Goal: Obtain resource: Download file/media

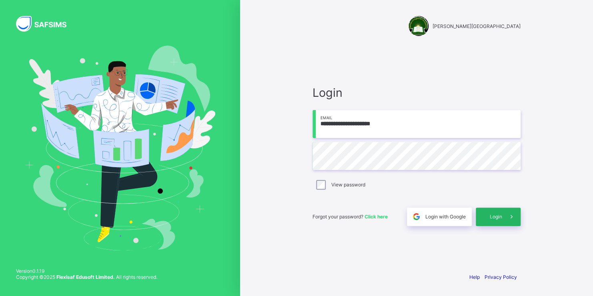
click at [497, 215] on span "Login" at bounding box center [496, 217] width 12 height 6
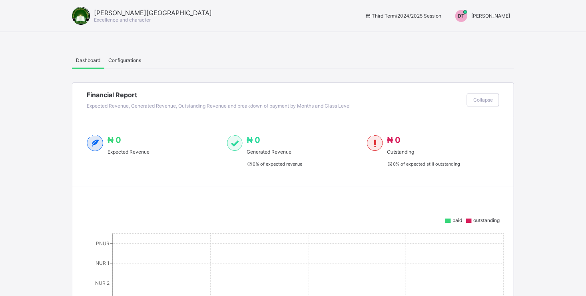
click at [463, 8] on div "[PERSON_NAME] Academy Excellence and character Third Term / 2024/2025 Session […" at bounding box center [293, 16] width 586 height 32
click at [474, 14] on span "[PERSON_NAME]" at bounding box center [491, 16] width 39 height 6
click at [476, 30] on span "Switch to Admin View" at bounding box center [480, 34] width 61 height 9
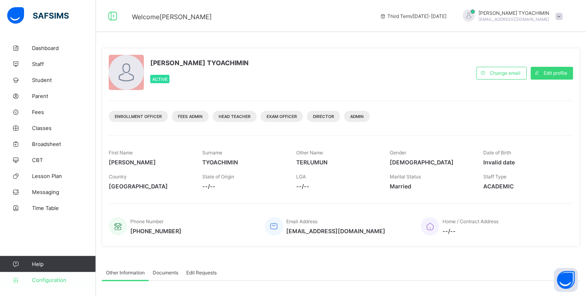
click at [53, 279] on span "Configuration" at bounding box center [64, 280] width 64 height 6
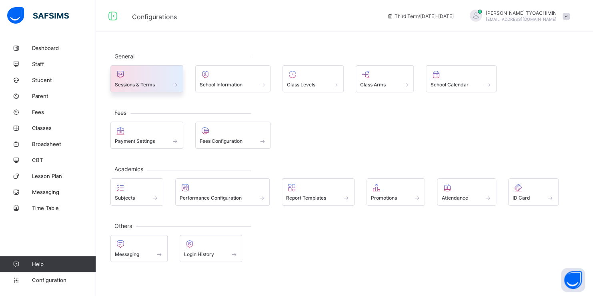
click at [171, 89] on div "Sessions & Terms" at bounding box center [146, 78] width 73 height 27
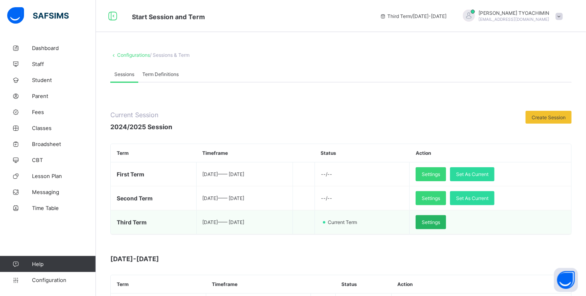
click at [440, 224] on span "Settings" at bounding box center [431, 222] width 18 height 6
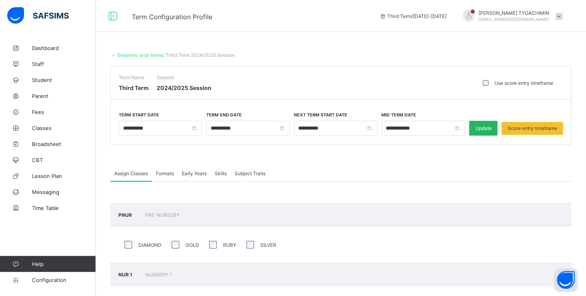
click at [492, 130] on span "Update" at bounding box center [484, 128] width 16 height 6
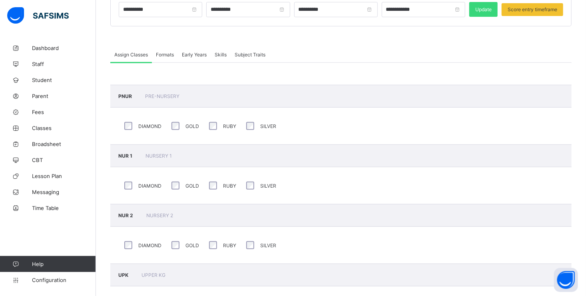
scroll to position [120, 0]
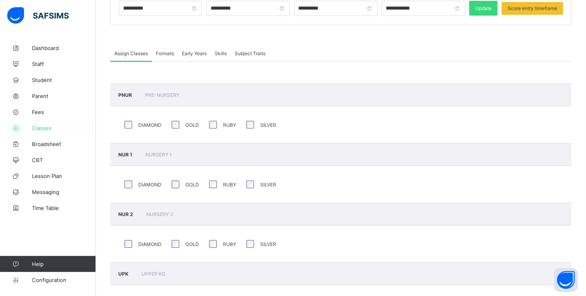
click at [47, 128] on span "Classes" at bounding box center [64, 128] width 64 height 6
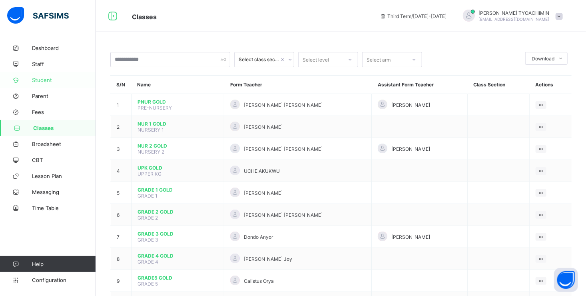
click at [35, 83] on link "Student" at bounding box center [48, 80] width 96 height 16
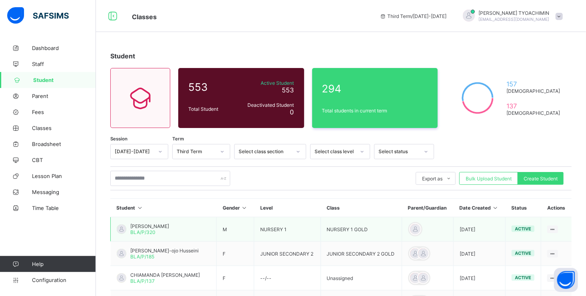
click at [169, 229] on span "[PERSON_NAME]" at bounding box center [149, 226] width 39 height 6
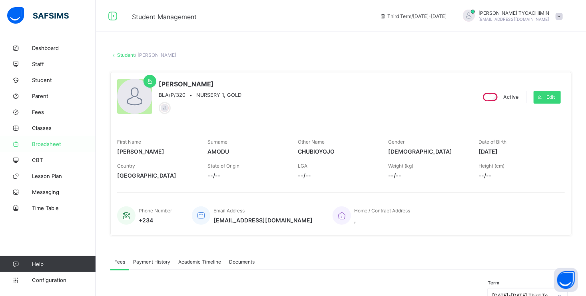
click at [53, 146] on span "Broadsheet" at bounding box center [64, 144] width 64 height 6
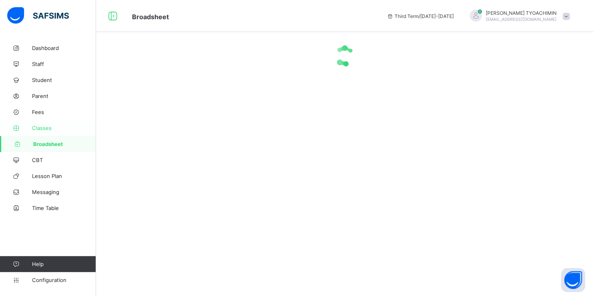
click at [51, 125] on span "Classes" at bounding box center [64, 128] width 64 height 6
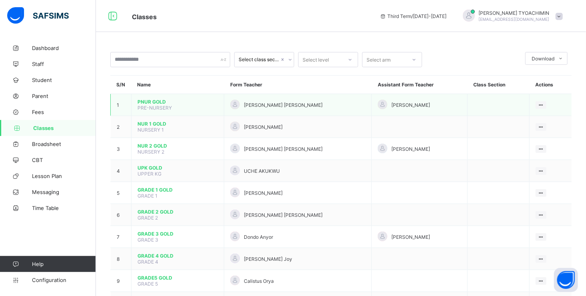
click at [161, 101] on span "PNUR GOLD" at bounding box center [178, 102] width 80 height 6
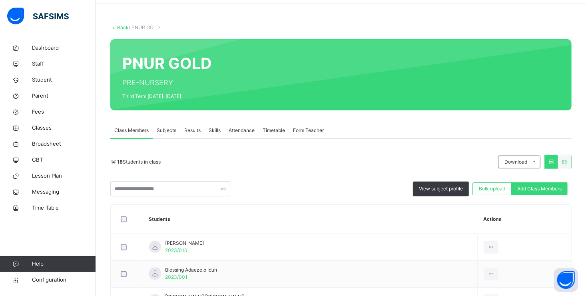
scroll to position [120, 0]
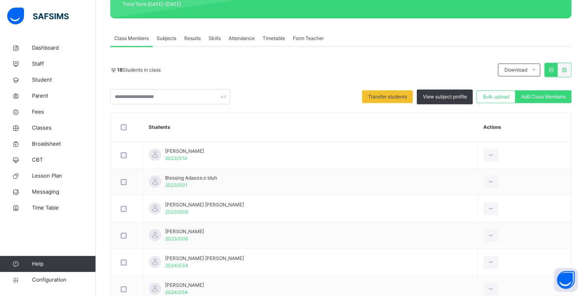
click at [192, 40] on span "Results" at bounding box center [192, 38] width 16 height 7
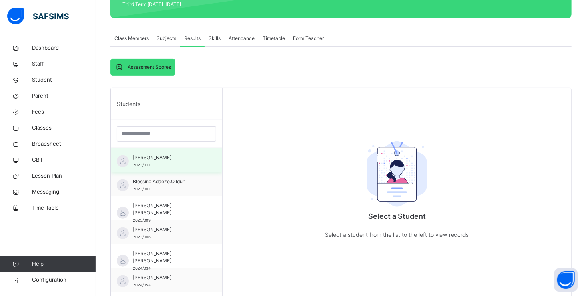
click at [161, 160] on span "[PERSON_NAME]" at bounding box center [169, 157] width 72 height 7
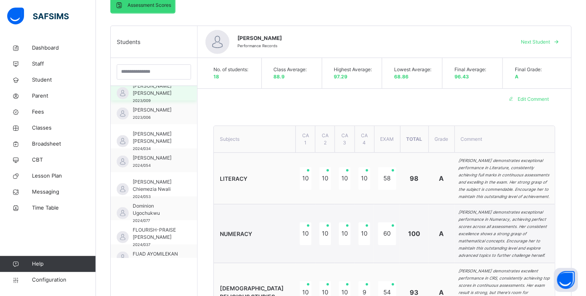
scroll to position [80, 0]
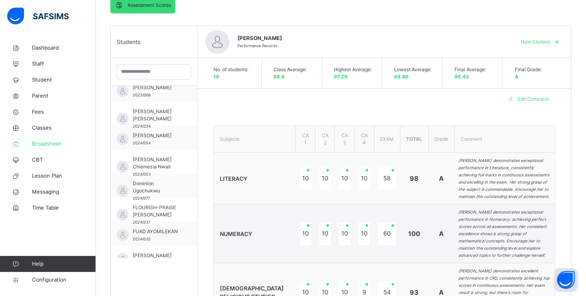
click at [40, 144] on span "Broadsheet" at bounding box center [64, 144] width 64 height 8
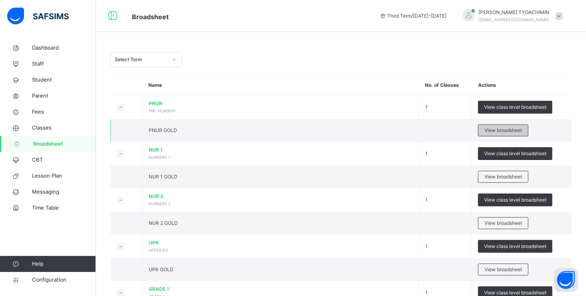
click at [494, 130] on span "View broadsheet" at bounding box center [504, 130] width 38 height 7
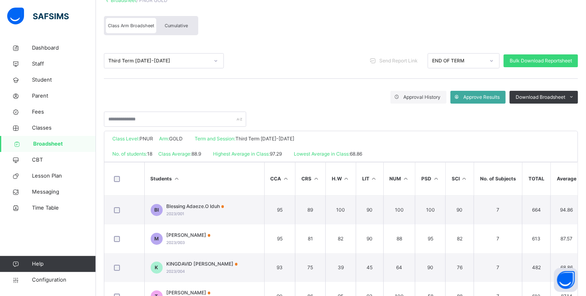
scroll to position [80, 0]
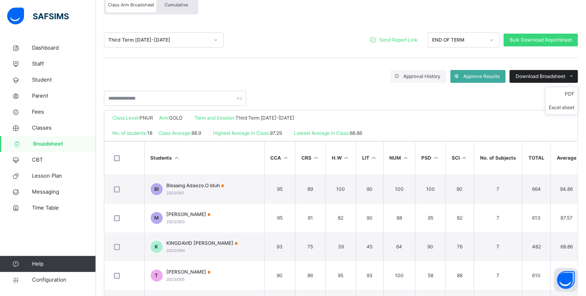
click at [575, 74] on icon at bounding box center [572, 76] width 6 height 6
click at [559, 76] on span "Download Broadsheet" at bounding box center [541, 76] width 50 height 7
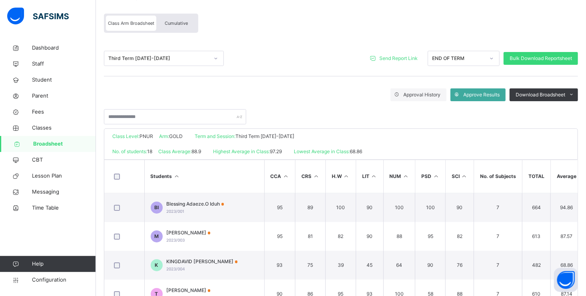
scroll to position [61, 0]
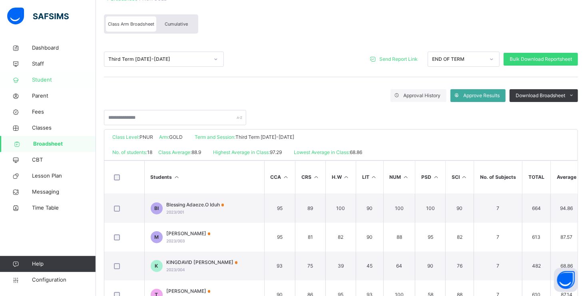
click at [44, 83] on span "Student" at bounding box center [64, 80] width 64 height 8
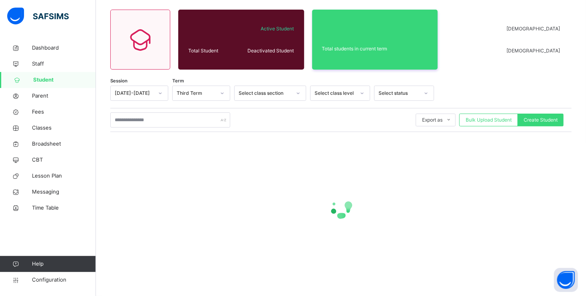
scroll to position [60, 0]
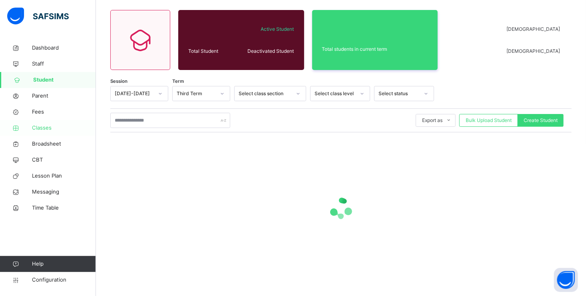
click at [43, 128] on span "Classes" at bounding box center [64, 128] width 64 height 8
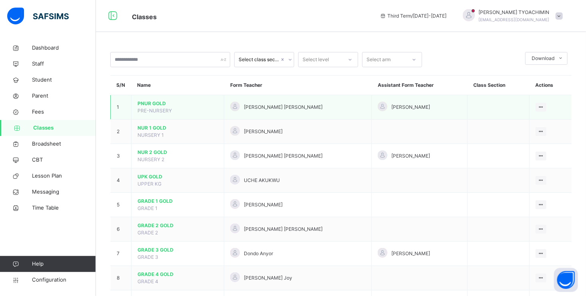
click at [148, 103] on span "PNUR GOLD" at bounding box center [178, 103] width 80 height 7
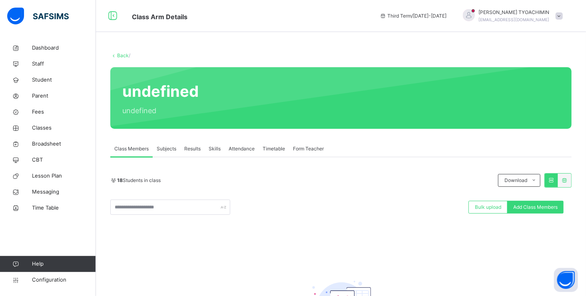
click at [194, 147] on span "Results" at bounding box center [192, 148] width 16 height 7
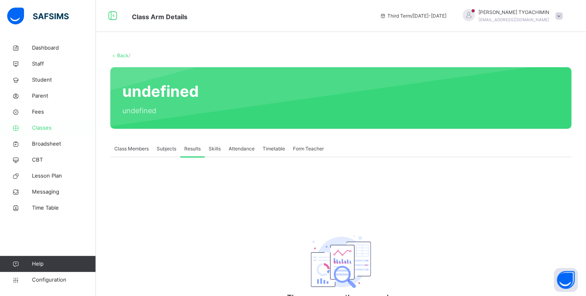
click at [48, 128] on span "Classes" at bounding box center [64, 128] width 64 height 8
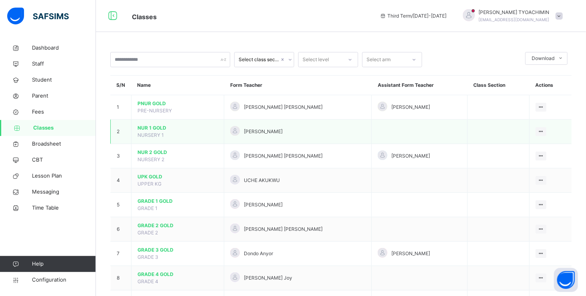
click at [141, 130] on span "NUR 1 GOLD" at bounding box center [178, 127] width 80 height 7
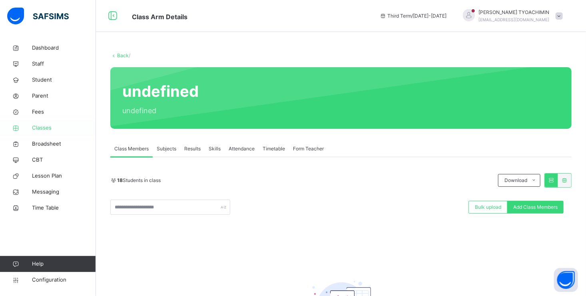
click at [32, 125] on span "Classes" at bounding box center [64, 128] width 64 height 8
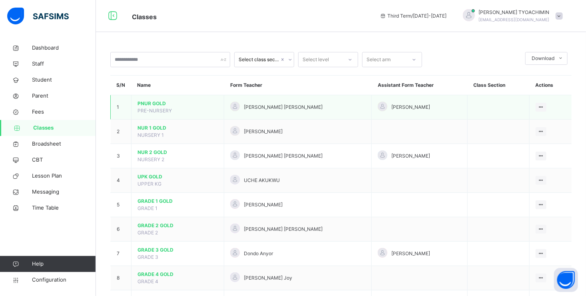
click at [148, 103] on span "PNUR GOLD" at bounding box center [178, 103] width 80 height 7
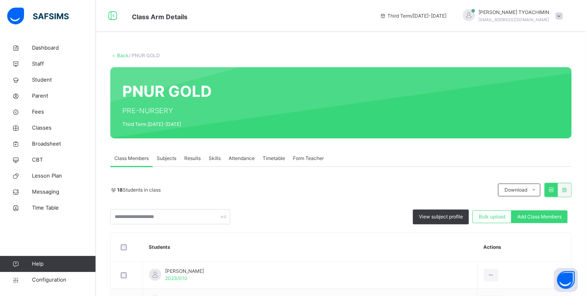
click at [191, 158] on span "Results" at bounding box center [192, 158] width 16 height 7
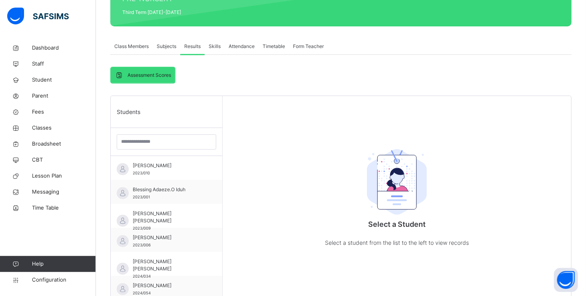
scroll to position [120, 0]
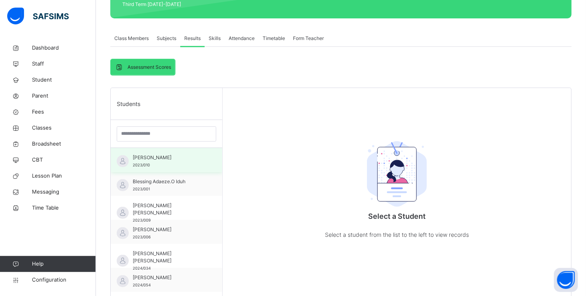
click at [144, 159] on span "[PERSON_NAME]" at bounding box center [169, 157] width 72 height 7
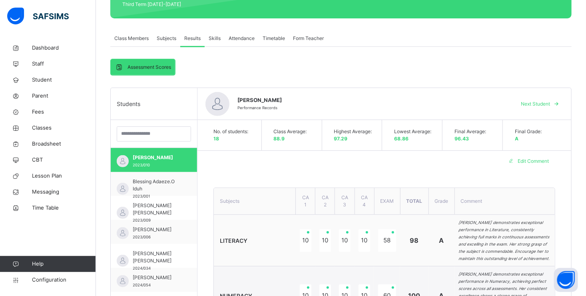
click at [117, 42] on span "Class Members" at bounding box center [131, 38] width 34 height 7
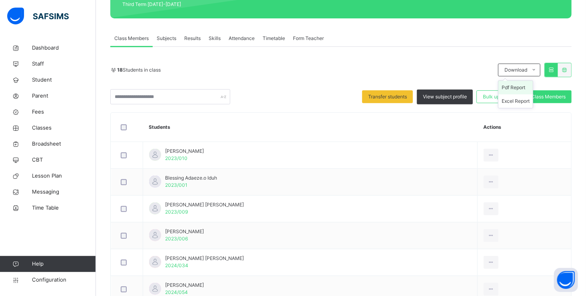
click at [524, 87] on li "Pdf Report" at bounding box center [516, 88] width 34 height 14
click at [47, 144] on span "Broadsheet" at bounding box center [64, 144] width 64 height 8
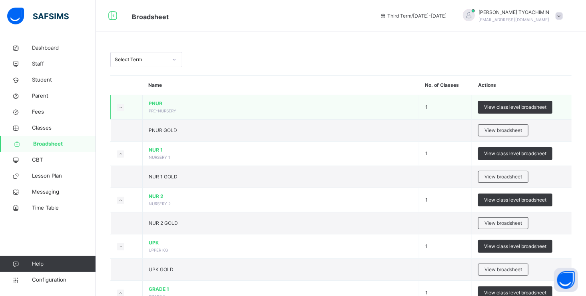
click at [120, 106] on icon at bounding box center [120, 108] width 4 height 4
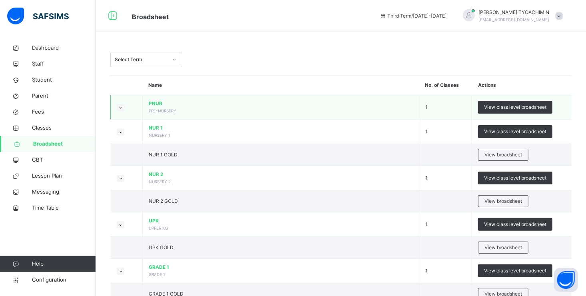
click at [154, 104] on span "PNUR" at bounding box center [281, 103] width 264 height 7
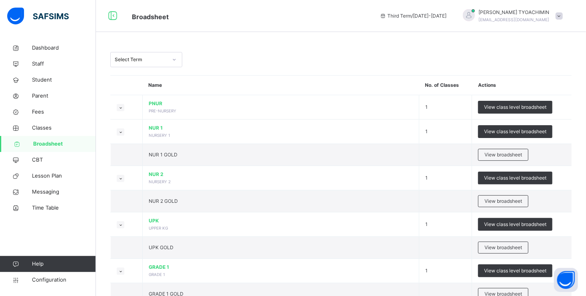
click at [499, 103] on div "View class level broadsheet" at bounding box center [515, 107] width 74 height 13
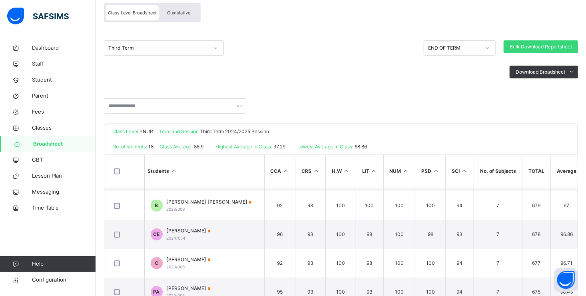
scroll to position [40, 0]
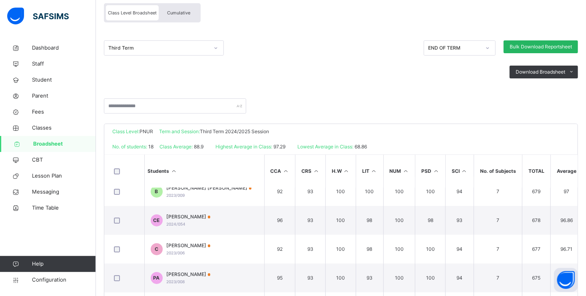
click at [541, 45] on span "Bulk Download Reportsheet" at bounding box center [541, 46] width 62 height 7
click at [532, 46] on span "Bulk Download Reportsheet" at bounding box center [541, 46] width 62 height 7
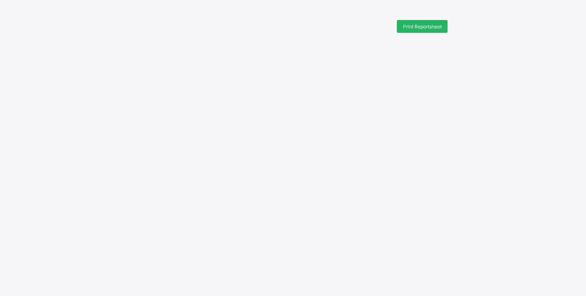
click at [420, 25] on span "Print Reportsheet" at bounding box center [422, 27] width 39 height 6
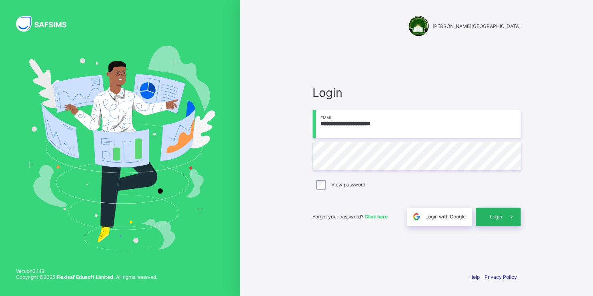
click at [496, 215] on span "Login" at bounding box center [496, 217] width 12 height 6
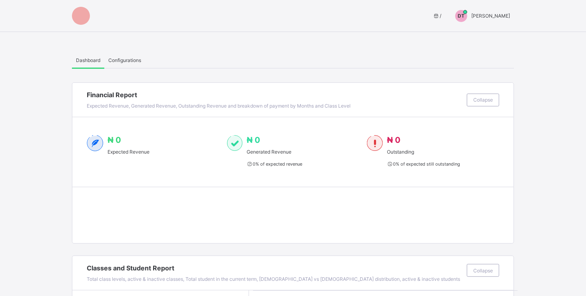
click at [472, 16] on span "[PERSON_NAME]" at bounding box center [491, 16] width 39 height 6
click at [473, 36] on span "Switch to Admin View" at bounding box center [480, 34] width 61 height 9
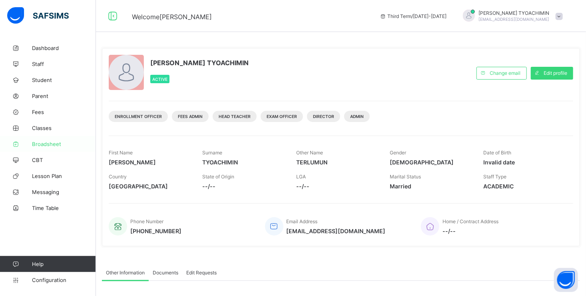
click at [43, 142] on span "Broadsheet" at bounding box center [64, 144] width 64 height 6
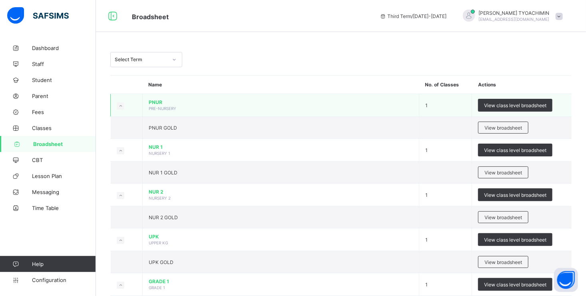
click at [164, 105] on td "PNUR PRE-NURSERY" at bounding box center [281, 105] width 277 height 23
click at [501, 108] on div "View class level broadsheet" at bounding box center [515, 105] width 74 height 13
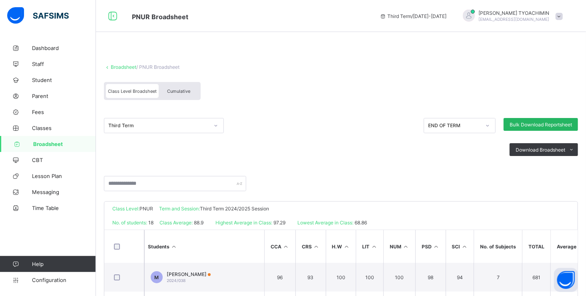
click at [552, 125] on span "Bulk Download Reportsheet" at bounding box center [541, 125] width 62 height 6
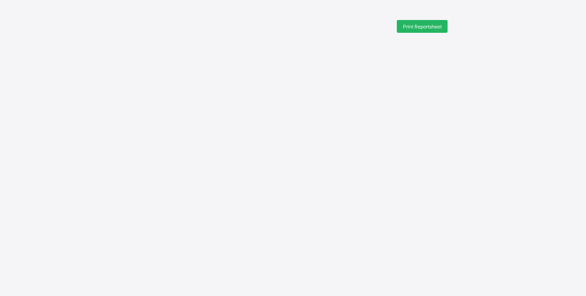
click at [408, 24] on span "Print Reportsheet" at bounding box center [422, 27] width 39 height 6
